Goal: Task Accomplishment & Management: Use online tool/utility

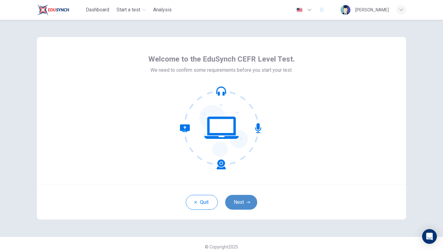
click at [242, 203] on button "Next" at bounding box center [241, 202] width 32 height 15
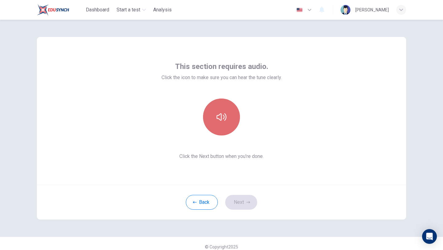
click at [217, 110] on button "button" at bounding box center [221, 117] width 37 height 37
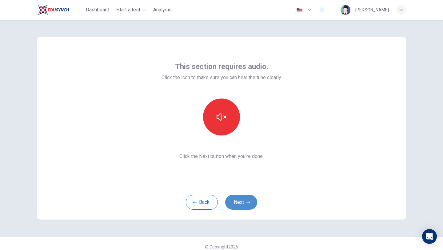
click at [248, 200] on button "Next" at bounding box center [241, 202] width 32 height 15
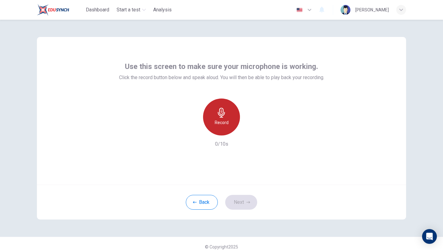
click at [230, 114] on div "Record" at bounding box center [221, 117] width 37 height 37
click at [230, 114] on div "Stop" at bounding box center [221, 117] width 37 height 37
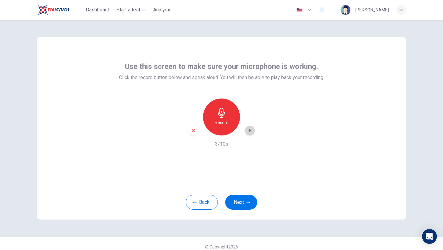
click at [253, 132] on icon "button" at bounding box center [250, 130] width 6 height 6
click at [253, 132] on div "button" at bounding box center [250, 131] width 10 height 10
drag, startPoint x: 248, startPoint y: 135, endPoint x: 252, endPoint y: 136, distance: 4.3
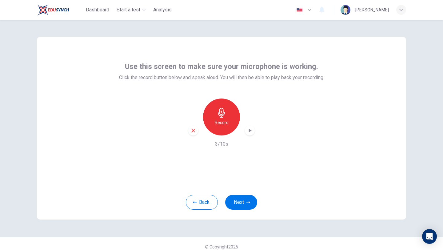
click at [246, 136] on div "Record 3/10s" at bounding box center [221, 123] width 205 height 49
click at [251, 133] on icon "button" at bounding box center [250, 130] width 6 height 6
click at [191, 133] on icon "button" at bounding box center [194, 131] width 6 height 6
click at [229, 119] on div "Record" at bounding box center [221, 117] width 37 height 37
click at [229, 119] on div "Stop" at bounding box center [221, 117] width 37 height 37
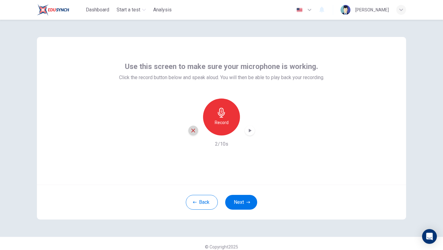
click at [195, 130] on icon "button" at bounding box center [194, 131] width 6 height 6
click at [218, 123] on h6 "Record" at bounding box center [222, 122] width 14 height 7
click at [218, 123] on h6 "Stop" at bounding box center [221, 122] width 9 height 7
click at [248, 132] on icon "button" at bounding box center [250, 130] width 6 height 6
click at [194, 130] on icon "button" at bounding box center [194, 131] width 4 height 4
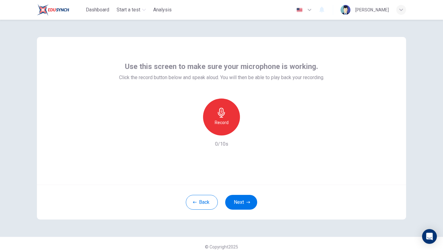
click at [418, 72] on div "Use this screen to make sure your microphone is working. Click the record butto…" at bounding box center [221, 135] width 443 height 230
click at [419, 74] on div "Use this screen to make sure your microphone is working. Click the record butto…" at bounding box center [221, 135] width 443 height 230
click at [217, 116] on icon "button" at bounding box center [222, 113] width 10 height 10
click at [217, 115] on icon "button" at bounding box center [222, 113] width 10 height 10
click at [251, 133] on div "button" at bounding box center [250, 131] width 10 height 10
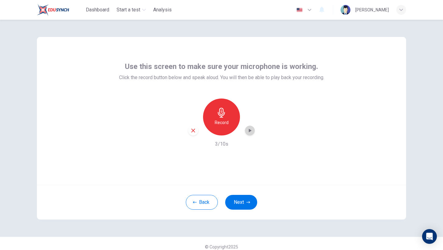
click at [246, 130] on div "button" at bounding box center [250, 131] width 10 height 10
click at [229, 120] on div "Record" at bounding box center [221, 117] width 37 height 37
click at [229, 120] on div "Stop" at bounding box center [221, 117] width 37 height 37
click at [193, 132] on icon "button" at bounding box center [194, 131] width 6 height 6
click at [222, 124] on h6 "Record" at bounding box center [222, 122] width 14 height 7
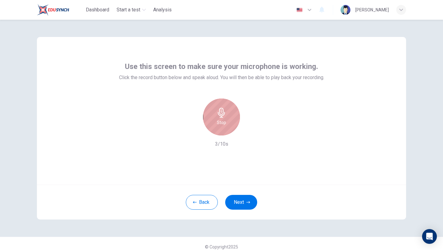
click at [222, 124] on h6 "Stop" at bounding box center [221, 122] width 9 height 7
click at [247, 129] on icon "button" at bounding box center [250, 130] width 6 height 6
click at [251, 130] on icon "button" at bounding box center [250, 130] width 6 height 6
click at [194, 131] on icon "button" at bounding box center [194, 131] width 4 height 4
click at [233, 113] on div "Record" at bounding box center [221, 117] width 37 height 37
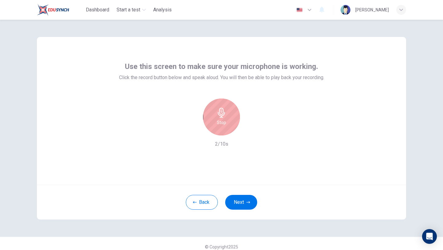
click at [233, 113] on div "Stop" at bounding box center [221, 117] width 37 height 37
click at [247, 128] on icon "button" at bounding box center [250, 130] width 6 height 6
click at [253, 132] on icon "button" at bounding box center [250, 130] width 6 height 6
click at [262, 168] on div "Use this screen to make sure your microphone is working. Click the record butto…" at bounding box center [222, 111] width 370 height 148
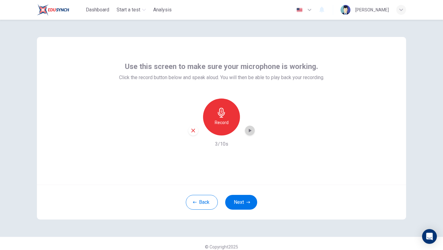
drag, startPoint x: 252, startPoint y: 132, endPoint x: 260, endPoint y: 120, distance: 14.6
click at [259, 121] on div "Record 3/10s" at bounding box center [221, 123] width 205 height 49
drag, startPoint x: 252, startPoint y: 129, endPoint x: 258, endPoint y: 126, distance: 7.0
click at [255, 127] on div "Record 3/10s" at bounding box center [221, 123] width 205 height 49
click at [249, 137] on div "Record 3/10s" at bounding box center [221, 123] width 205 height 49
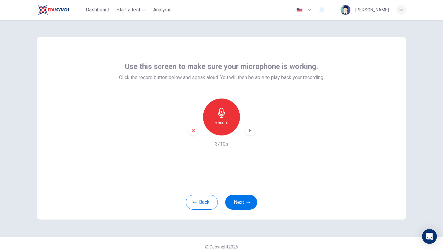
drag, startPoint x: 251, startPoint y: 132, endPoint x: 237, endPoint y: 131, distance: 14.5
click at [237, 132] on div "Record" at bounding box center [221, 117] width 67 height 37
click at [251, 130] on icon "button" at bounding box center [250, 130] width 6 height 6
click at [192, 132] on icon "button" at bounding box center [194, 131] width 4 height 4
click at [212, 123] on div "Record" at bounding box center [221, 117] width 37 height 37
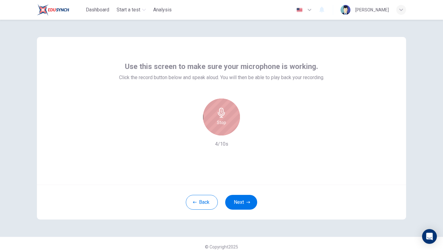
click at [212, 123] on div "Stop" at bounding box center [221, 117] width 37 height 37
click at [247, 130] on icon "button" at bounding box center [250, 130] width 6 height 6
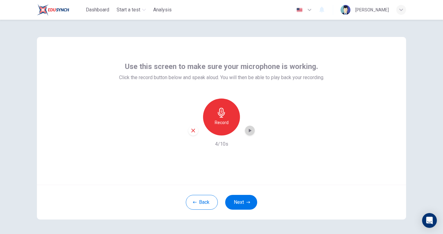
click at [250, 132] on icon "button" at bounding box center [250, 130] width 6 height 6
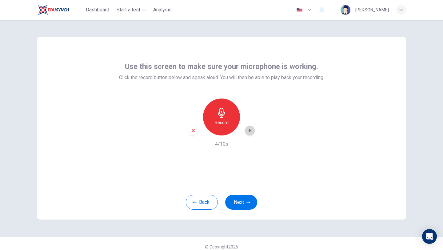
click at [249, 133] on icon "button" at bounding box center [250, 130] width 6 height 6
click at [232, 115] on div "Record" at bounding box center [221, 117] width 37 height 37
click at [232, 115] on div "Stop" at bounding box center [221, 117] width 37 height 37
click at [253, 134] on div "Record" at bounding box center [221, 117] width 67 height 37
click at [253, 133] on icon "button" at bounding box center [250, 130] width 6 height 6
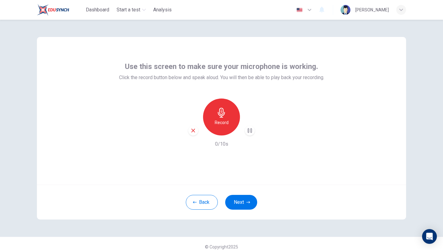
click at [253, 133] on icon "button" at bounding box center [250, 130] width 6 height 6
click at [289, 100] on div "Record 0/10s" at bounding box center [221, 123] width 205 height 49
click at [194, 134] on div "button" at bounding box center [193, 131] width 10 height 10
click at [210, 125] on div "Record" at bounding box center [221, 117] width 37 height 37
click at [246, 131] on div "button" at bounding box center [250, 131] width 10 height 10
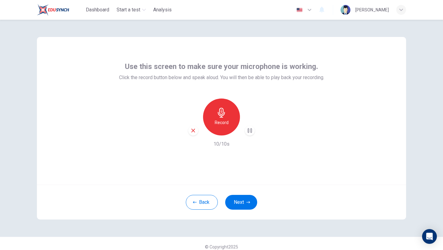
click at [192, 128] on icon "button" at bounding box center [194, 131] width 6 height 6
click at [229, 107] on div "Record" at bounding box center [221, 117] width 37 height 37
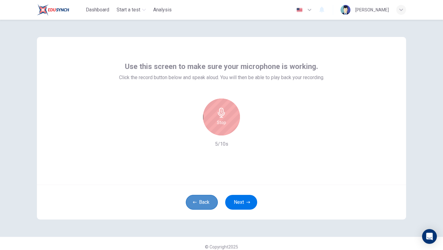
click at [207, 204] on button "Back" at bounding box center [202, 202] width 32 height 15
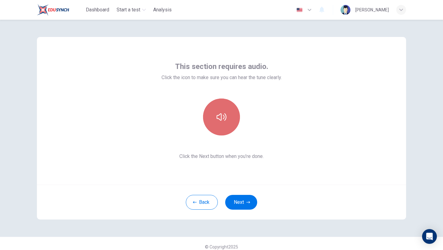
click at [219, 130] on button "button" at bounding box center [221, 117] width 37 height 37
click at [232, 115] on button "button" at bounding box center [221, 117] width 37 height 37
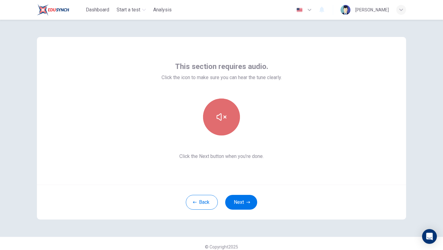
click at [232, 115] on button "button" at bounding box center [221, 117] width 37 height 37
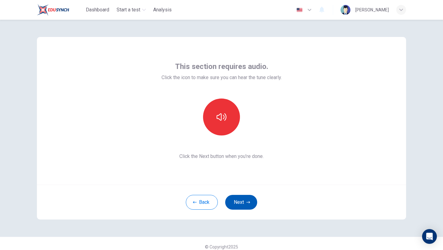
click at [244, 197] on button "Next" at bounding box center [241, 202] width 32 height 15
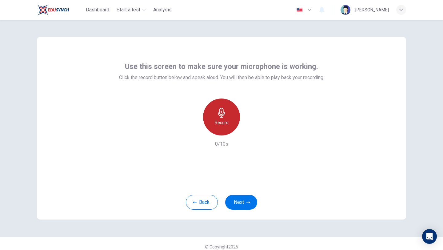
click at [237, 116] on div "Record" at bounding box center [221, 117] width 37 height 37
click at [250, 128] on icon "button" at bounding box center [250, 130] width 6 height 6
click at [253, 132] on div "button" at bounding box center [250, 131] width 10 height 10
click at [253, 132] on icon "button" at bounding box center [250, 130] width 6 height 6
click at [253, 133] on icon "button" at bounding box center [250, 130] width 6 height 6
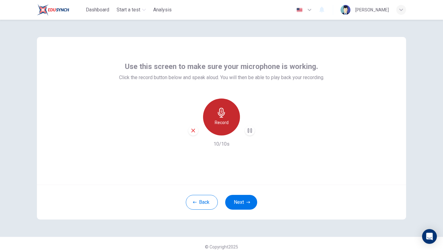
click at [229, 125] on div "Record" at bounding box center [221, 117] width 37 height 37
click at [232, 123] on div "Stop" at bounding box center [221, 117] width 37 height 37
click at [195, 133] on icon "button" at bounding box center [194, 131] width 6 height 6
click at [384, 6] on div "[PERSON_NAME]" at bounding box center [373, 9] width 34 height 7
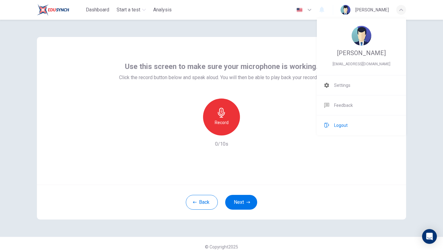
click at [350, 126] on li "Logout" at bounding box center [361, 125] width 89 height 20
